Goal: Navigation & Orientation: Find specific page/section

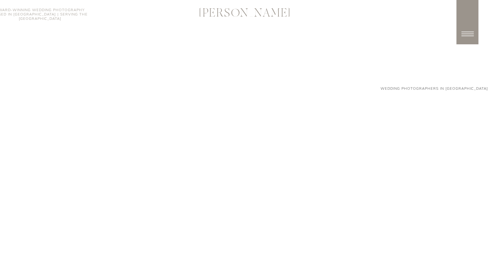
scroll to position [829, 0]
click at [471, 28] on icon at bounding box center [467, 34] width 18 height 18
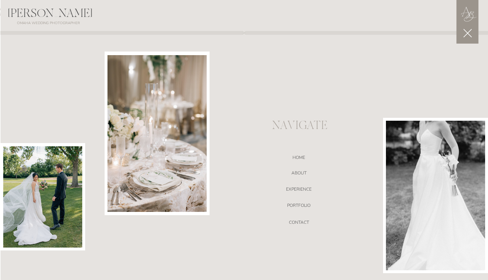
click at [304, 172] on nav "ABOUT" at bounding box center [298, 173] width 153 height 7
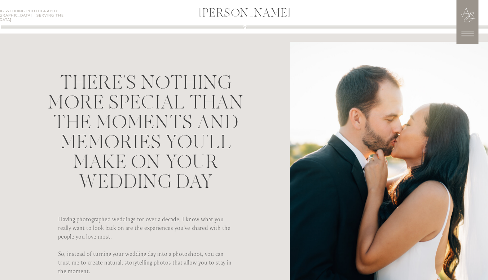
click at [471, 37] on icon at bounding box center [467, 34] width 18 height 18
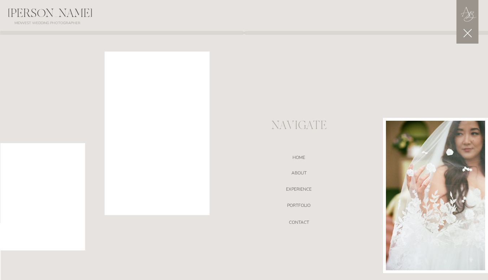
scroll to position [216, 0]
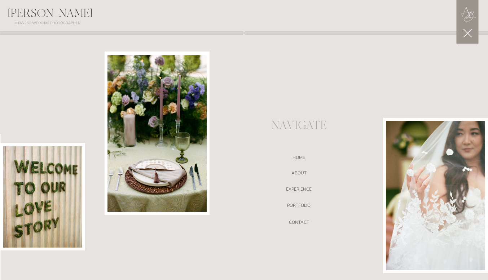
click at [304, 204] on nav "portfolio" at bounding box center [298, 206] width 153 height 7
